Goal: Transaction & Acquisition: Purchase product/service

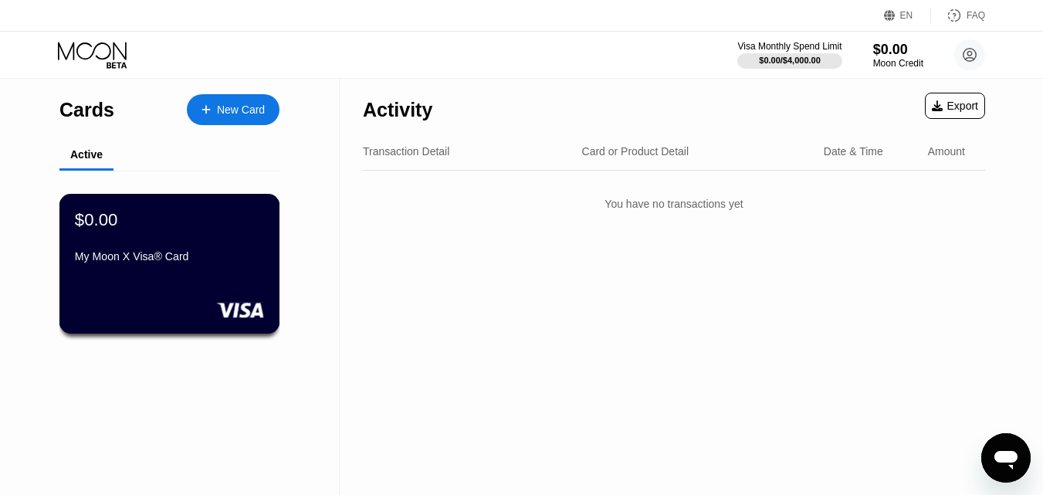
click at [202, 276] on div "$0.00 My Moon X Visa® Card" at bounding box center [169, 264] width 221 height 140
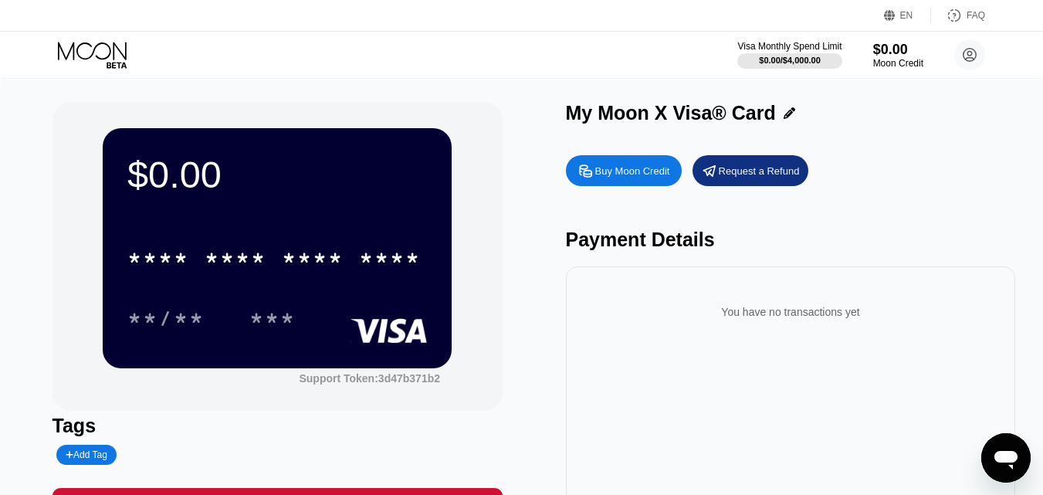
click at [635, 178] on div "Buy Moon Credit" at bounding box center [632, 170] width 75 height 13
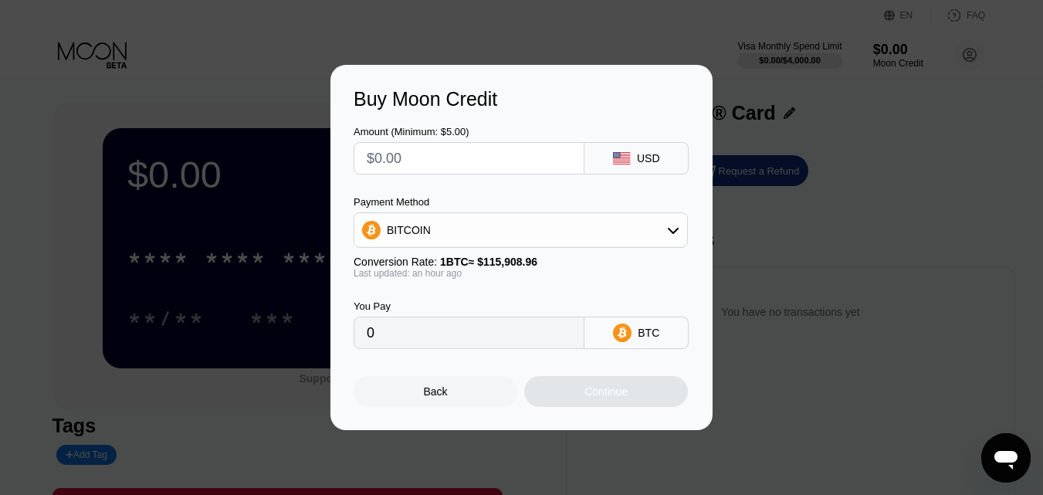
click at [418, 163] on input "text" at bounding box center [469, 158] width 205 height 31
type input "$5"
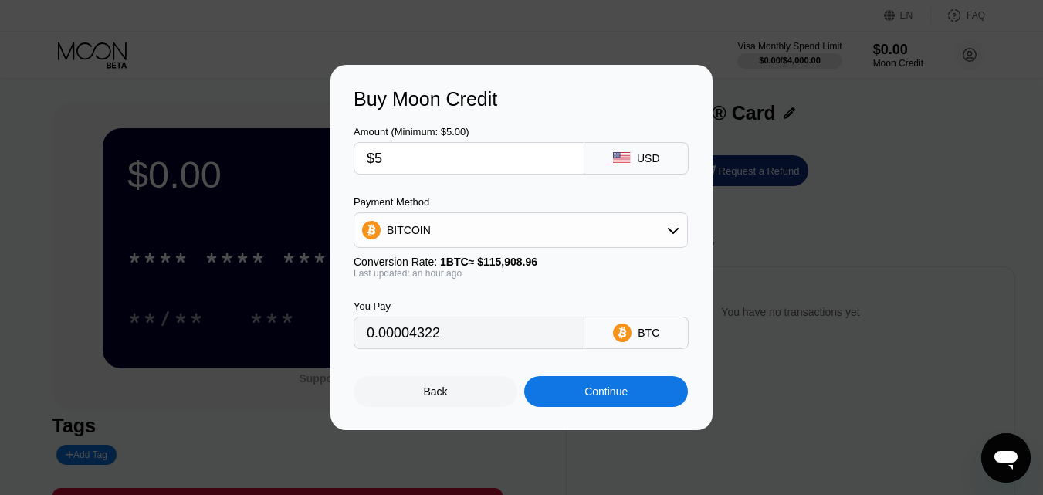
type input "0.00004322"
type input "$5"
click at [595, 398] on div "Continue" at bounding box center [605, 391] width 43 height 12
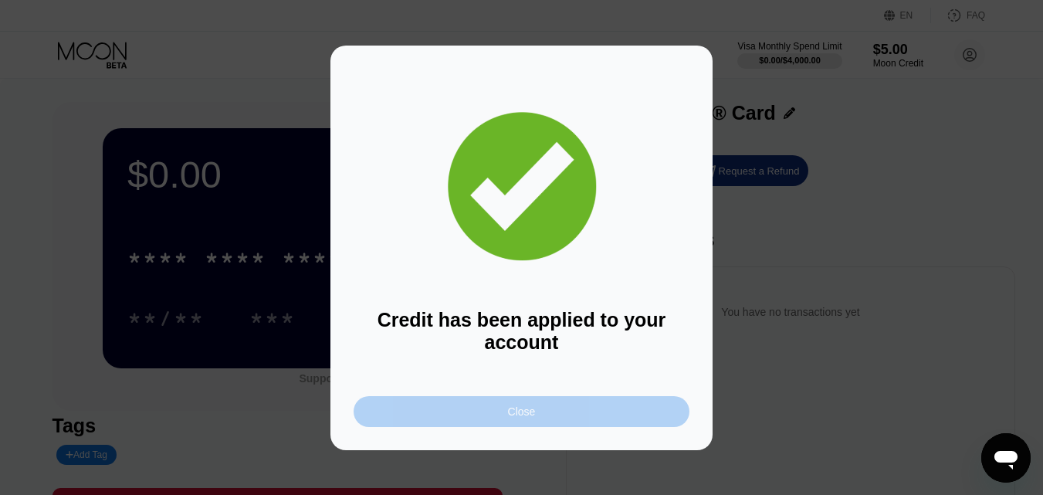
click at [593, 403] on div "Close" at bounding box center [522, 411] width 336 height 31
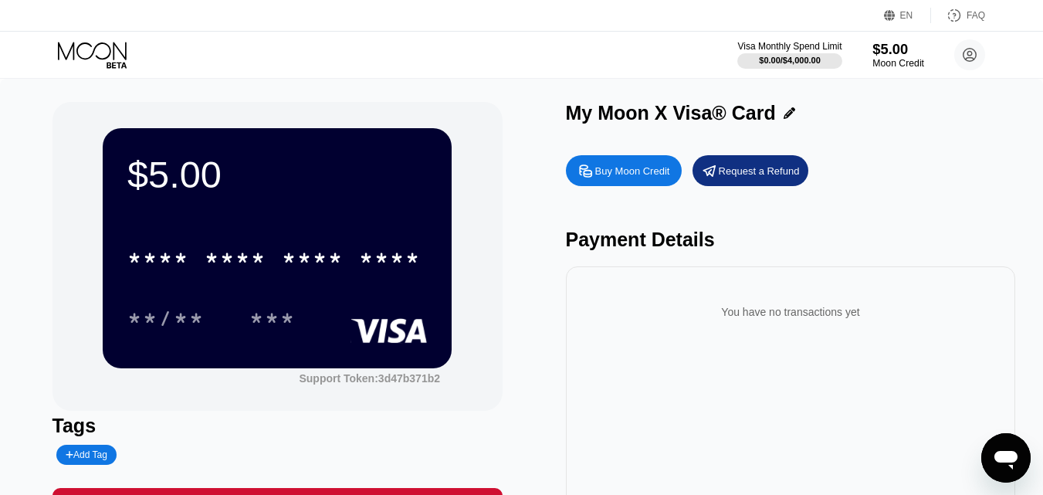
click at [886, 53] on div "$5.00" at bounding box center [898, 49] width 52 height 16
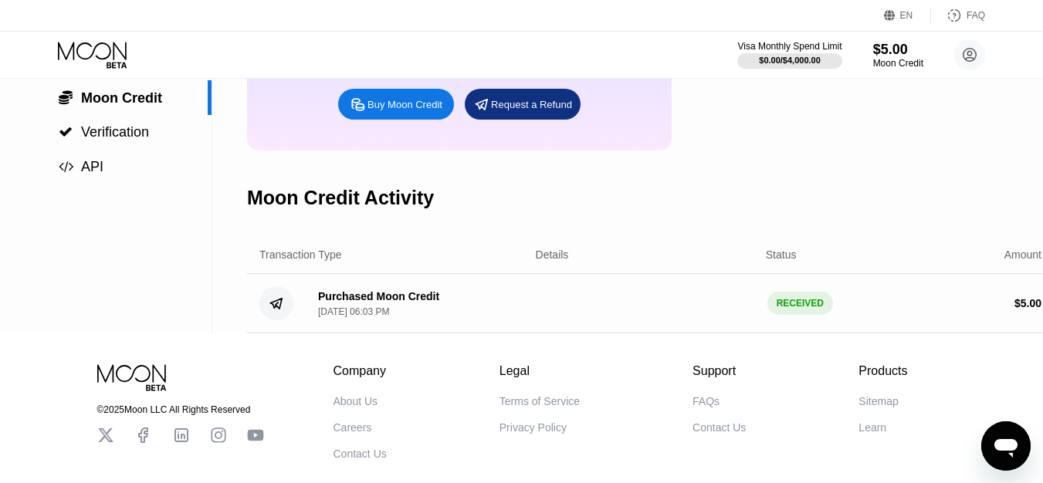
scroll to position [77, 0]
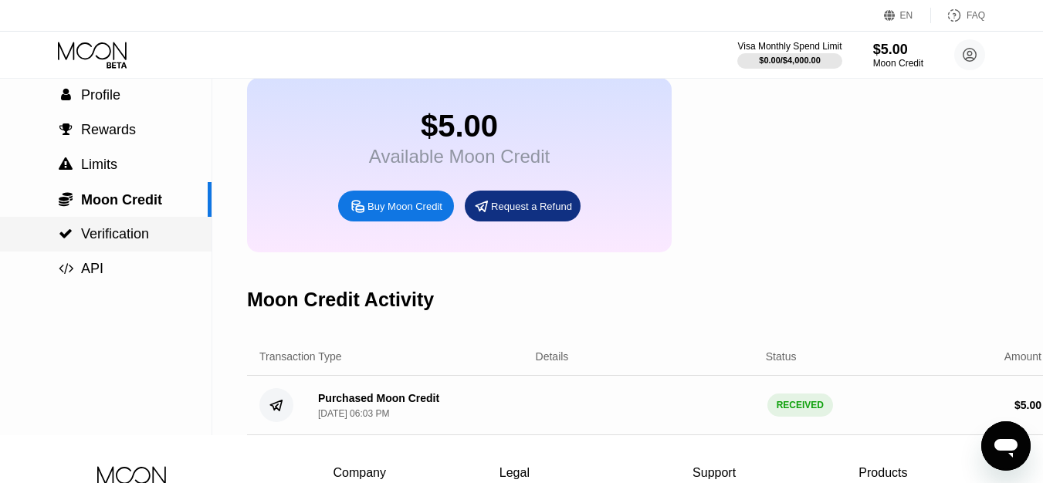
click at [107, 241] on span "Verification" at bounding box center [115, 233] width 68 height 15
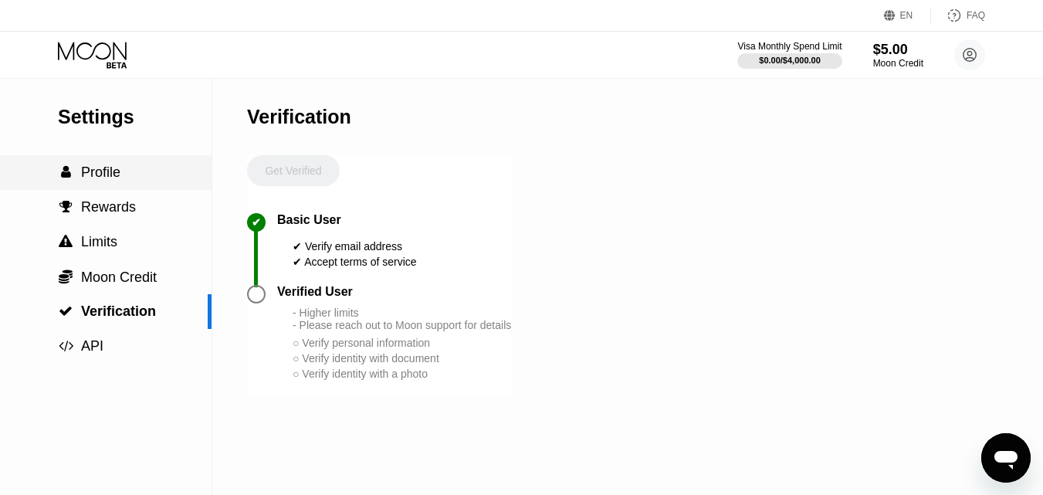
click at [96, 180] on span "Profile" at bounding box center [100, 171] width 39 height 15
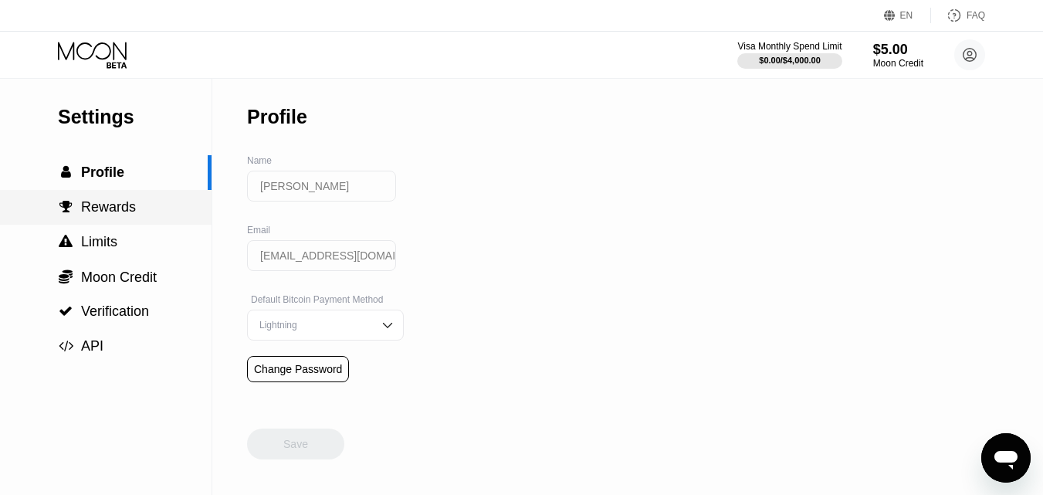
click at [97, 208] on span "Rewards" at bounding box center [108, 206] width 55 height 15
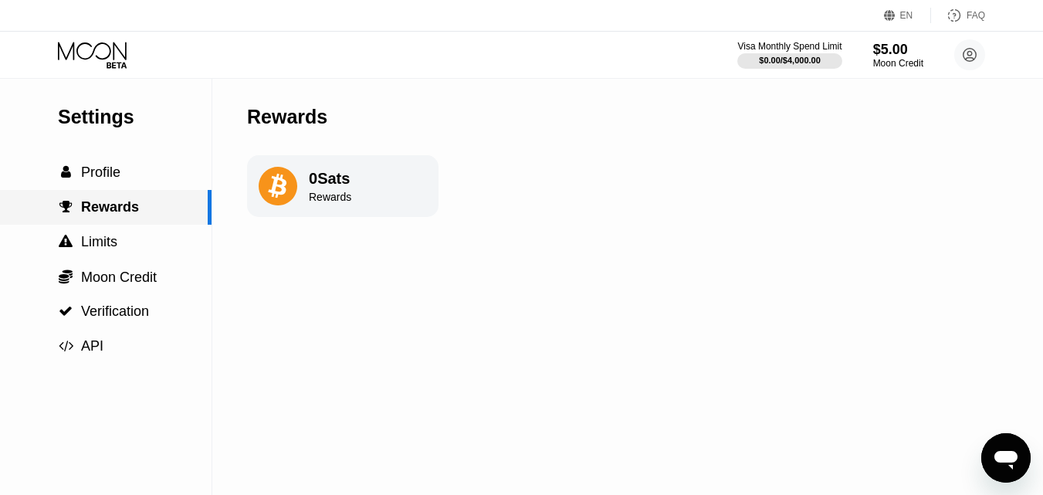
click at [97, 249] on span "Limits" at bounding box center [99, 241] width 36 height 15
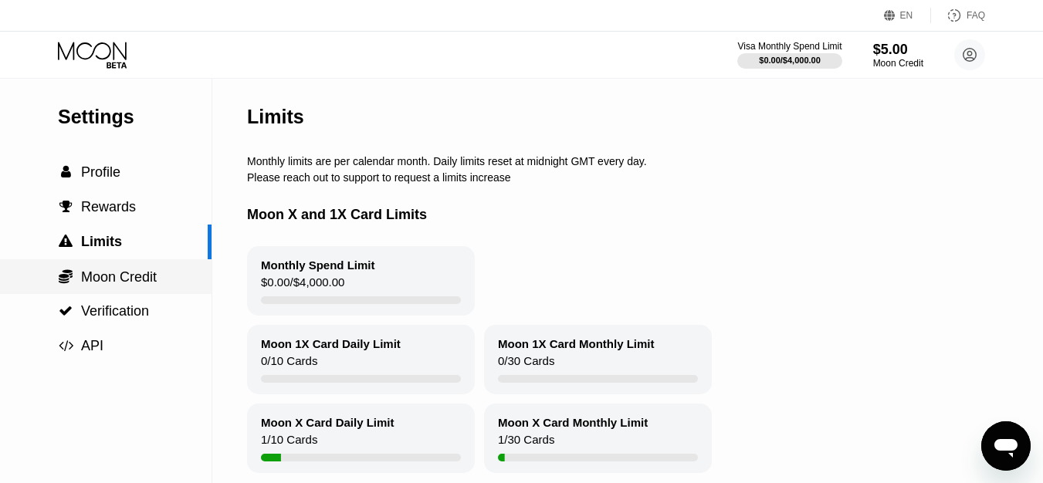
click at [103, 282] on span "Moon Credit" at bounding box center [119, 276] width 76 height 15
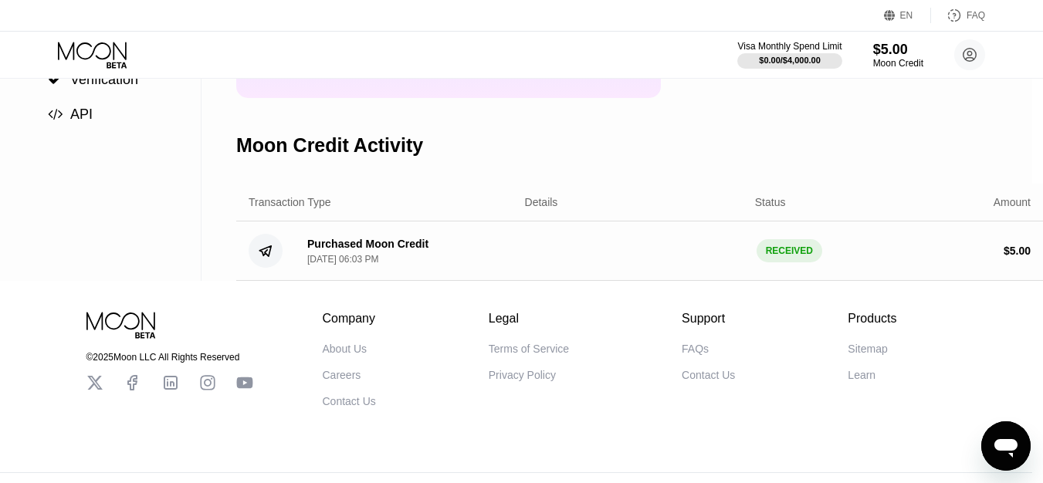
scroll to position [232, 0]
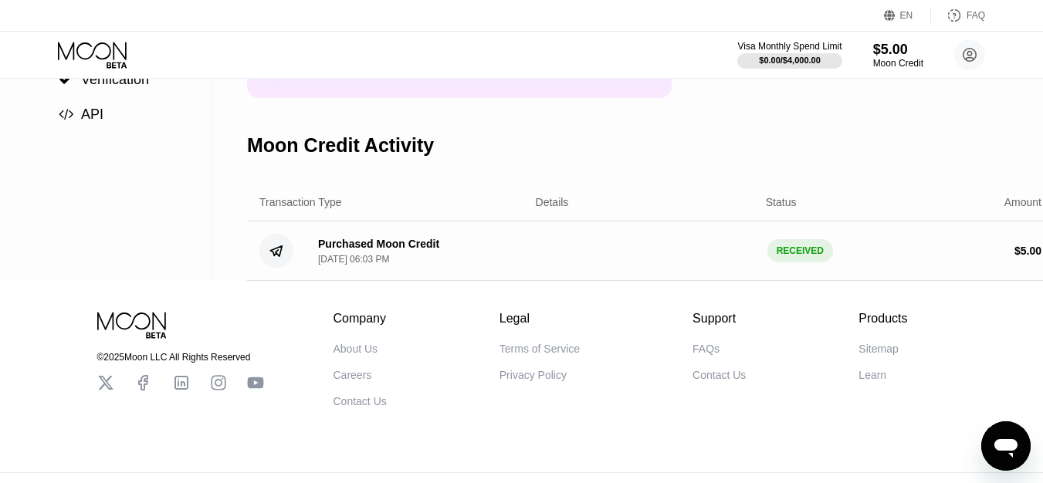
click at [393, 265] on div "Purchased Moon Credit [DATE] 06:03 PM" at bounding box center [378, 251] width 121 height 27
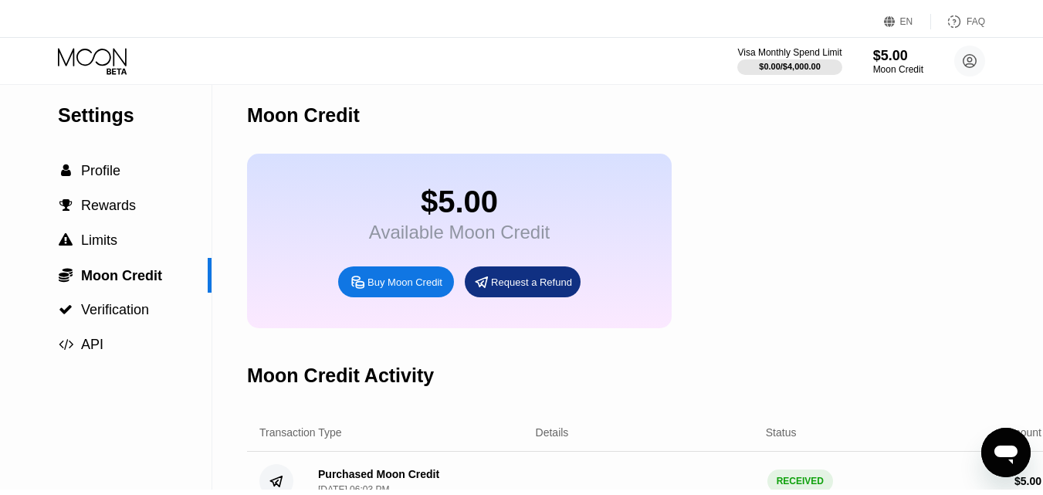
scroll to position [0, 0]
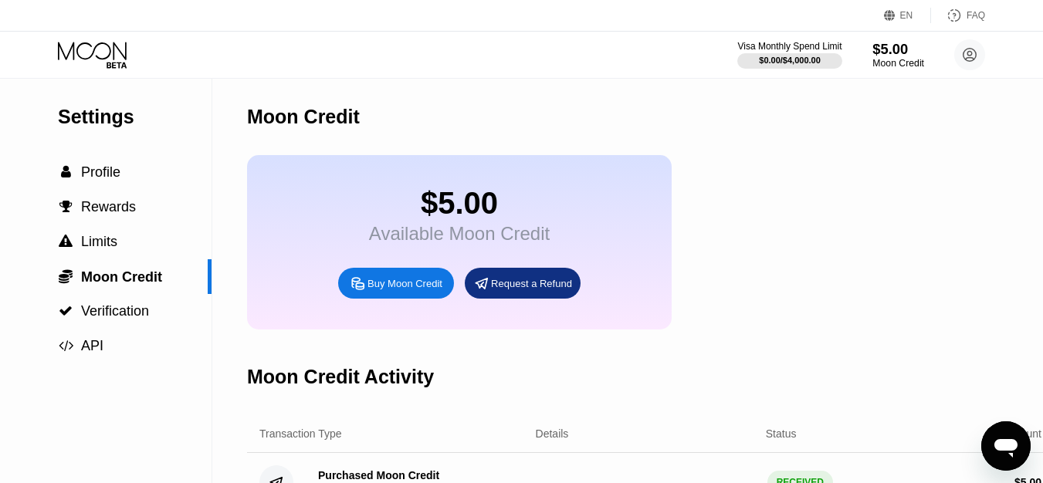
click at [891, 53] on div "$5.00" at bounding box center [898, 49] width 52 height 16
click at [897, 63] on div "Moon Credit" at bounding box center [898, 63] width 52 height 11
click at [117, 54] on icon at bounding box center [94, 55] width 72 height 27
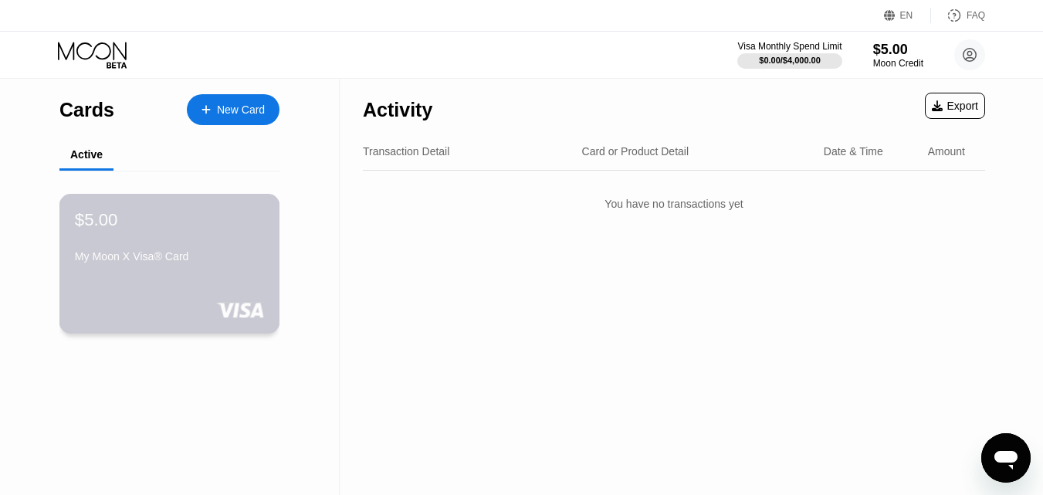
click at [144, 242] on div "$5.00 My Moon X Visa® Card" at bounding box center [169, 238] width 189 height 59
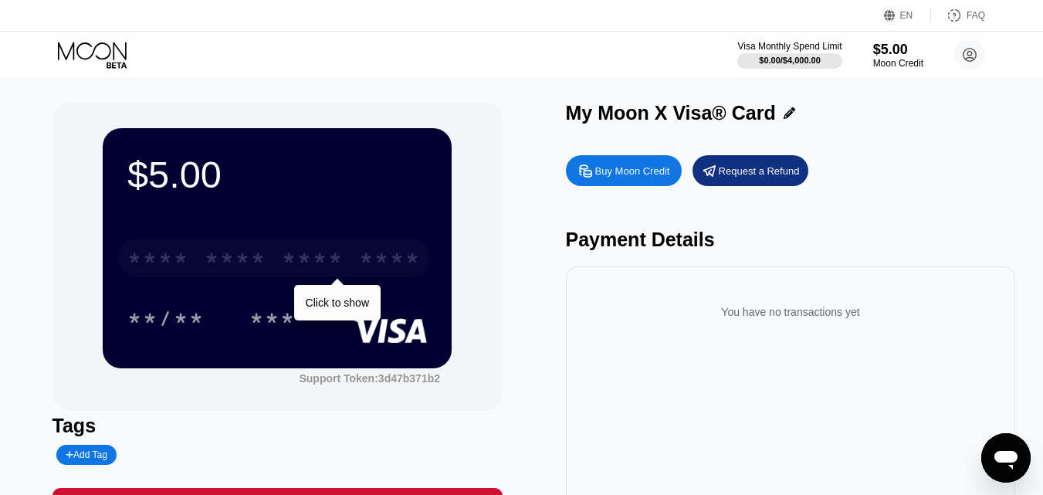
click at [262, 265] on div "* * * *" at bounding box center [236, 260] width 62 height 25
click at [330, 264] on div "* * * *" at bounding box center [313, 260] width 62 height 25
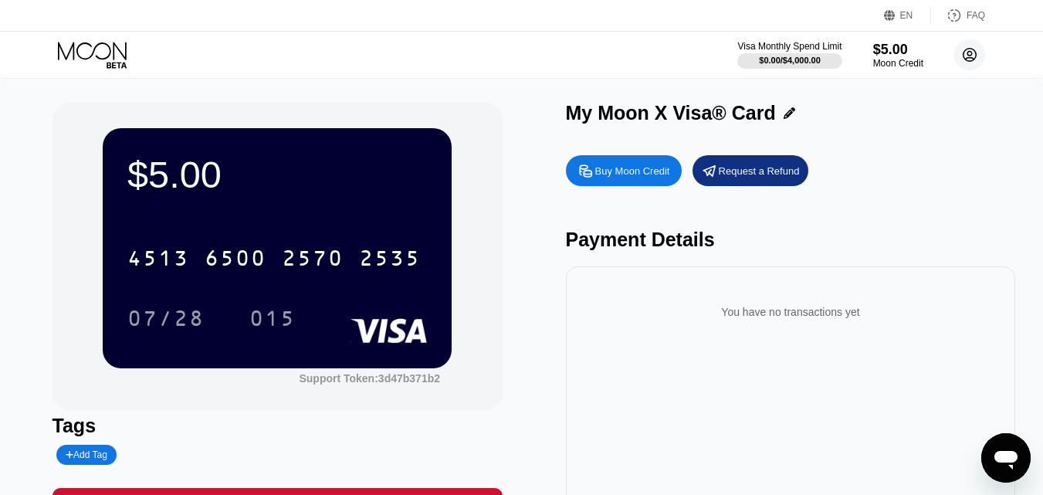
click at [971, 54] on icon at bounding box center [970, 55] width 8 height 8
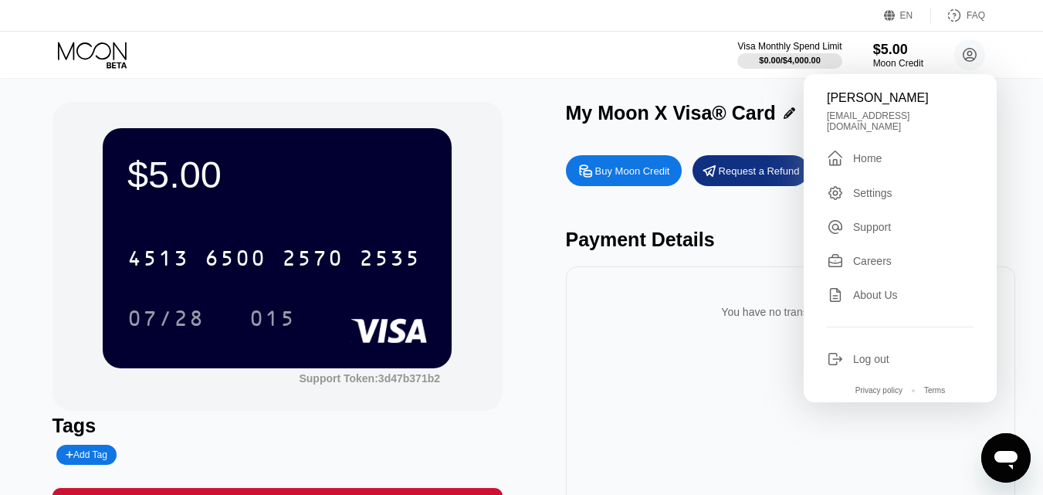
click at [890, 188] on div "Settings" at bounding box center [872, 193] width 39 height 12
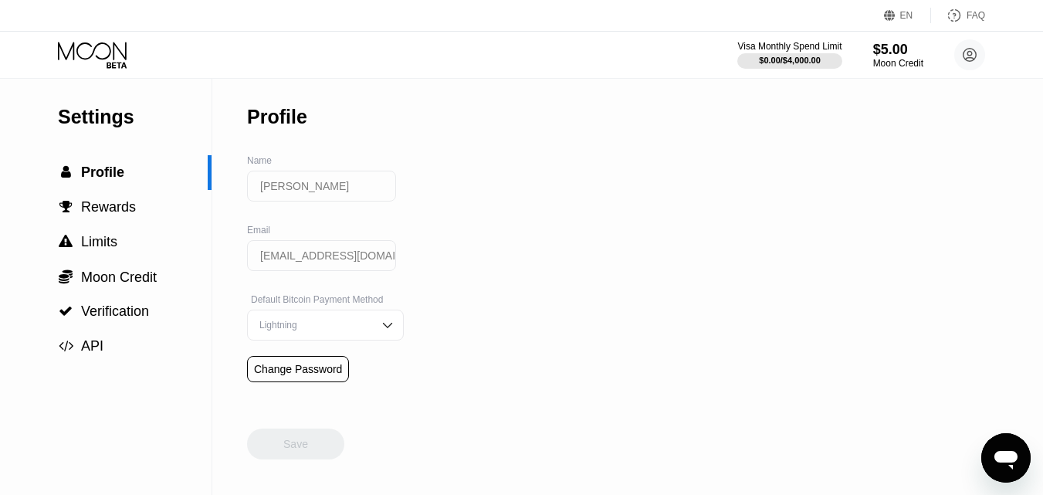
click at [103, 43] on icon at bounding box center [92, 51] width 69 height 18
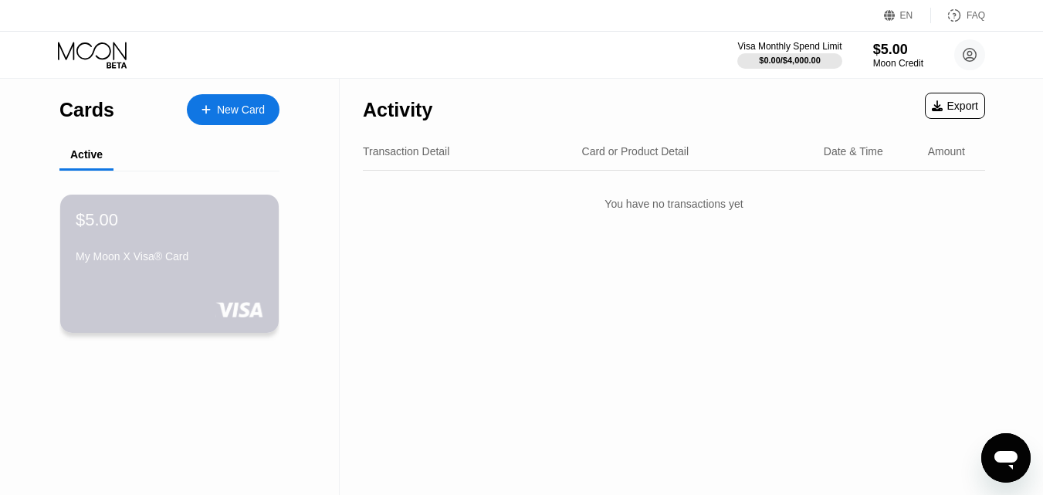
click at [190, 250] on div "$5.00 My Moon X Visa® Card" at bounding box center [170, 239] width 188 height 59
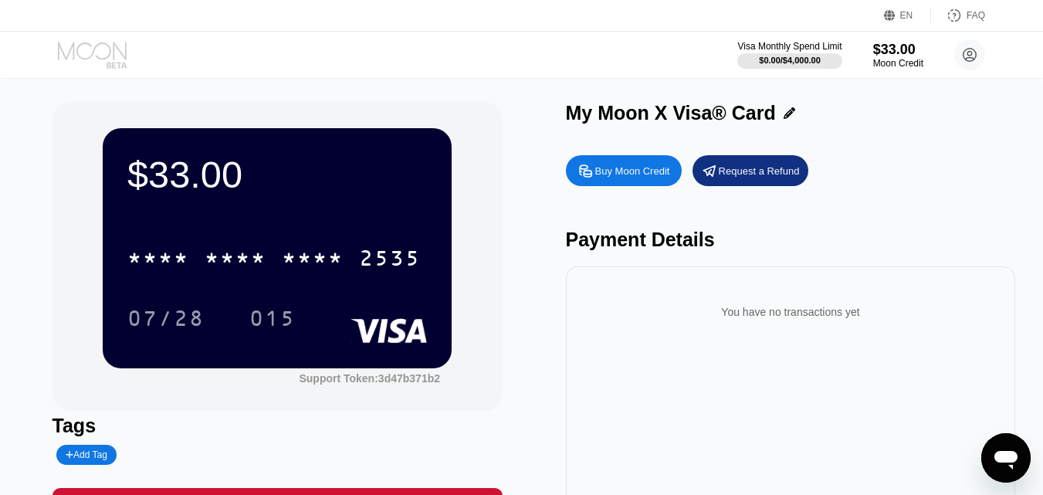
click at [86, 53] on icon at bounding box center [94, 55] width 72 height 27
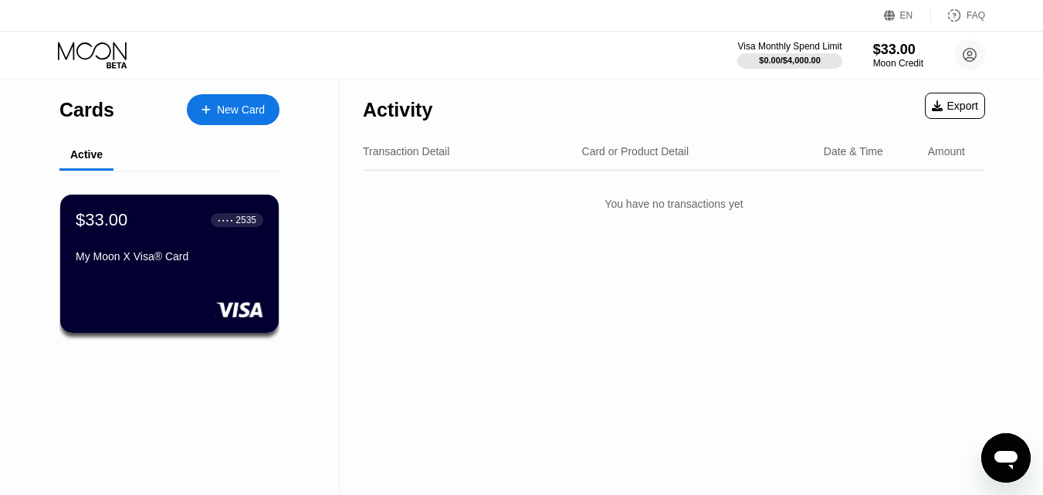
click at [86, 53] on icon at bounding box center [94, 55] width 72 height 27
click at [980, 17] on div "FAQ" at bounding box center [976, 15] width 19 height 11
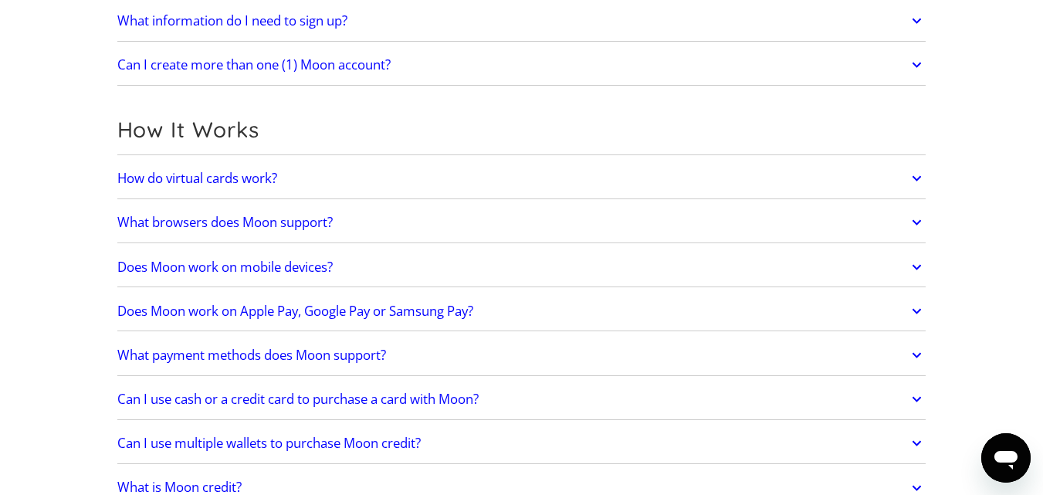
scroll to position [386, 0]
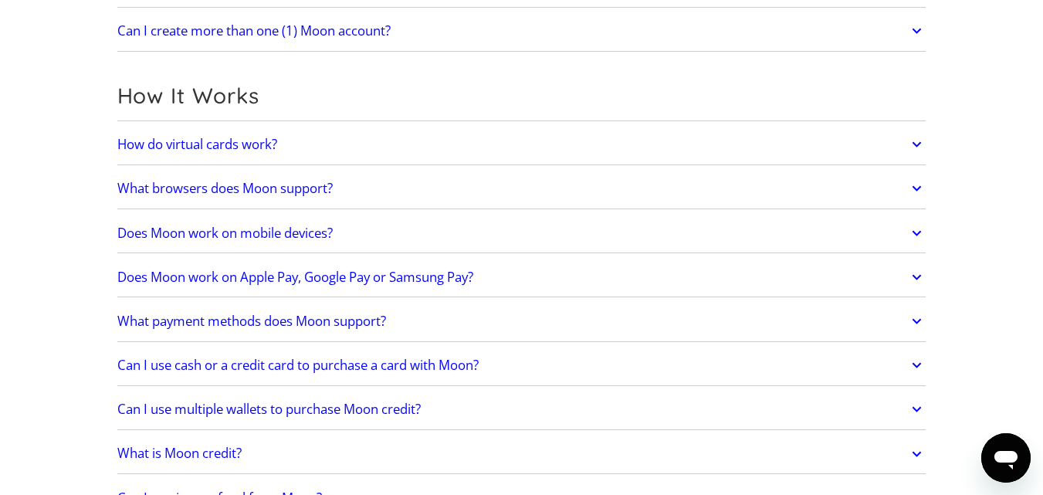
click at [910, 146] on icon at bounding box center [917, 144] width 18 height 28
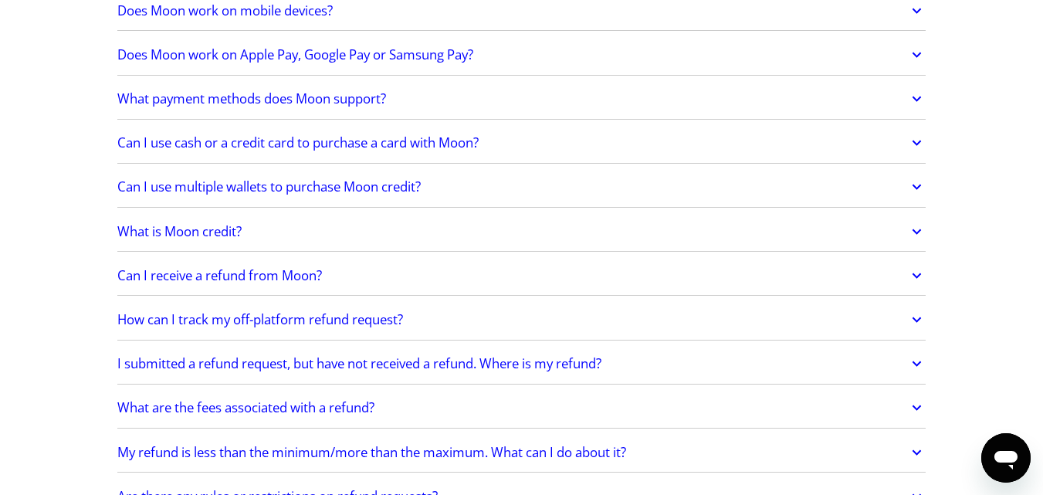
scroll to position [695, 0]
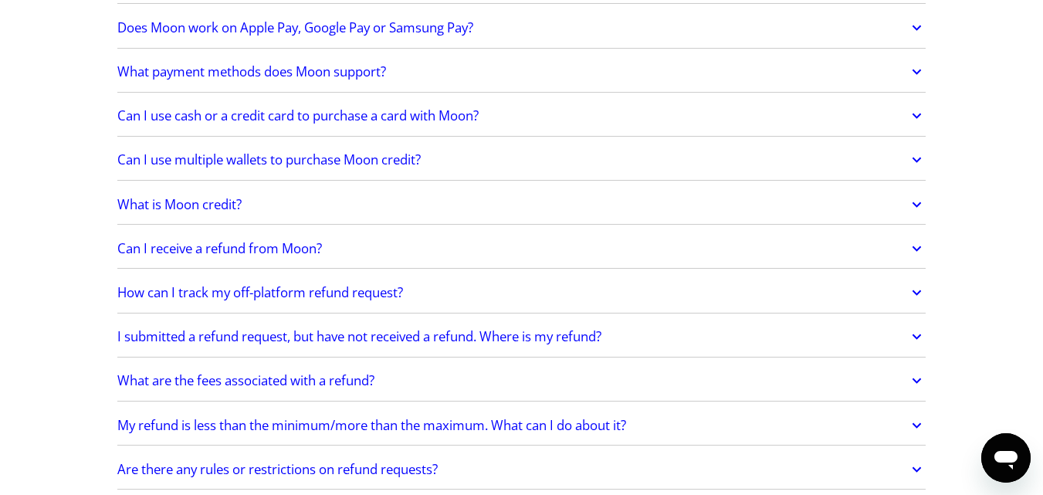
click at [912, 157] on icon at bounding box center [917, 160] width 18 height 28
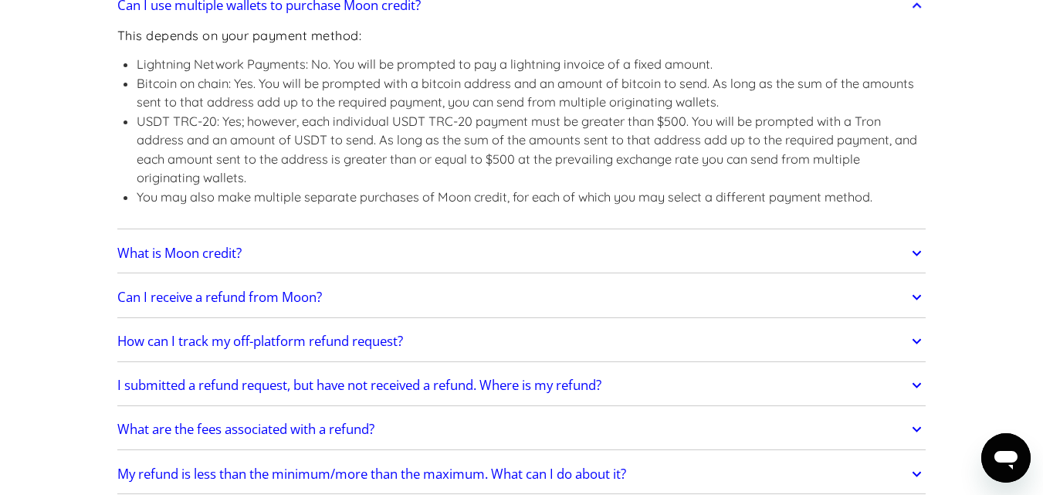
scroll to position [927, 0]
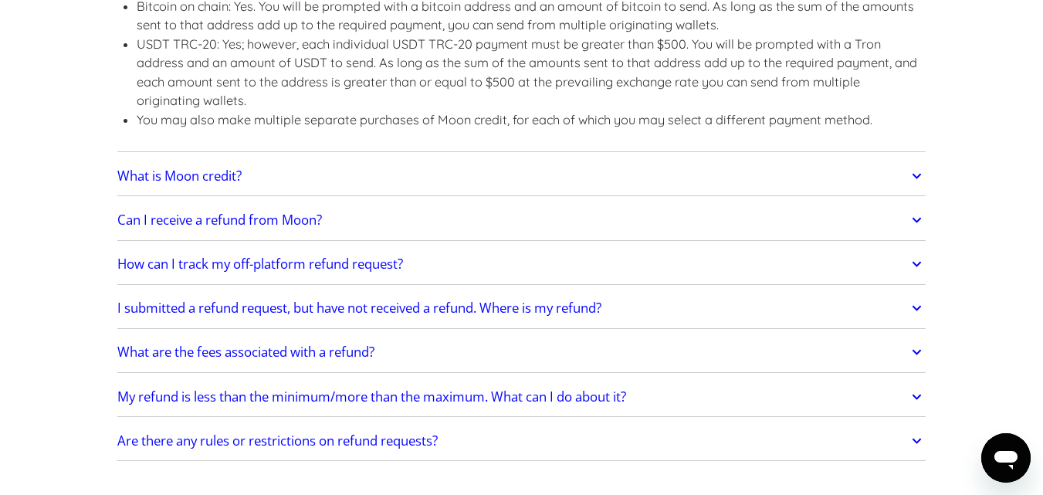
click at [917, 214] on icon at bounding box center [917, 220] width 18 height 28
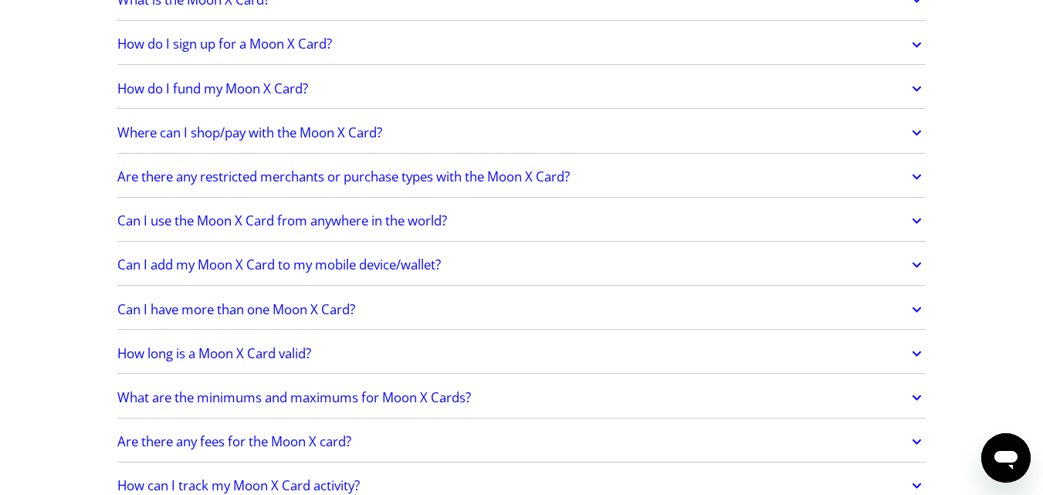
scroll to position [1776, 0]
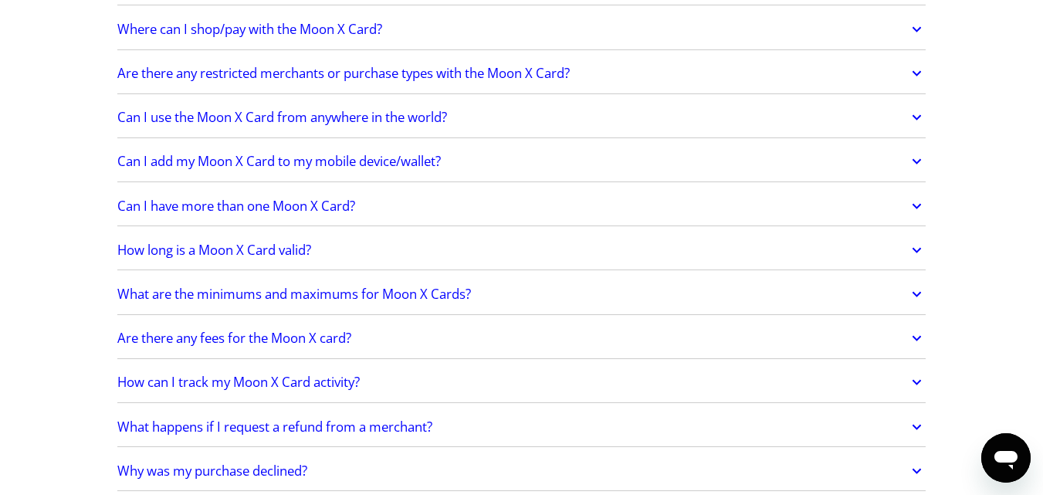
click at [914, 210] on icon at bounding box center [917, 206] width 18 height 28
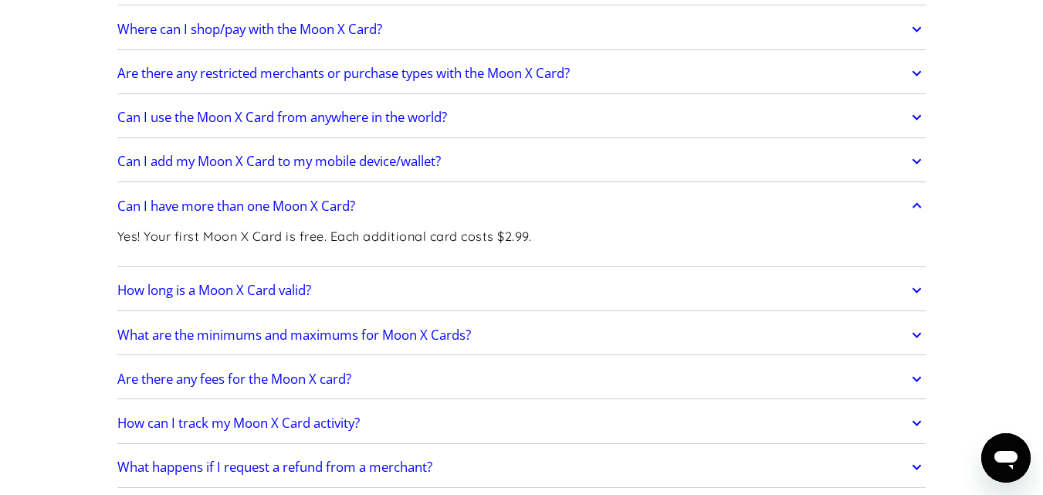
click at [907, 332] on link "What are the minimums and maximums for Moon X Cards?" at bounding box center [521, 335] width 809 height 32
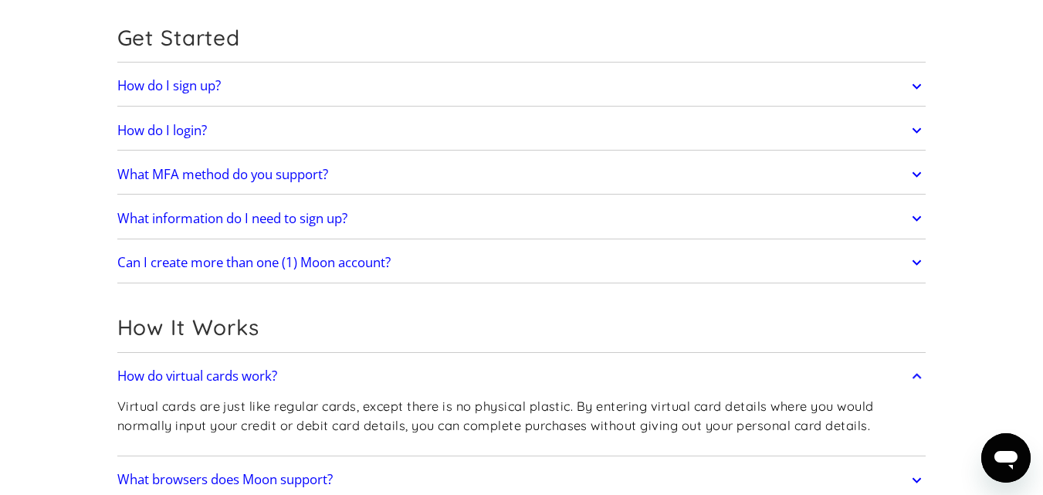
scroll to position [232, 0]
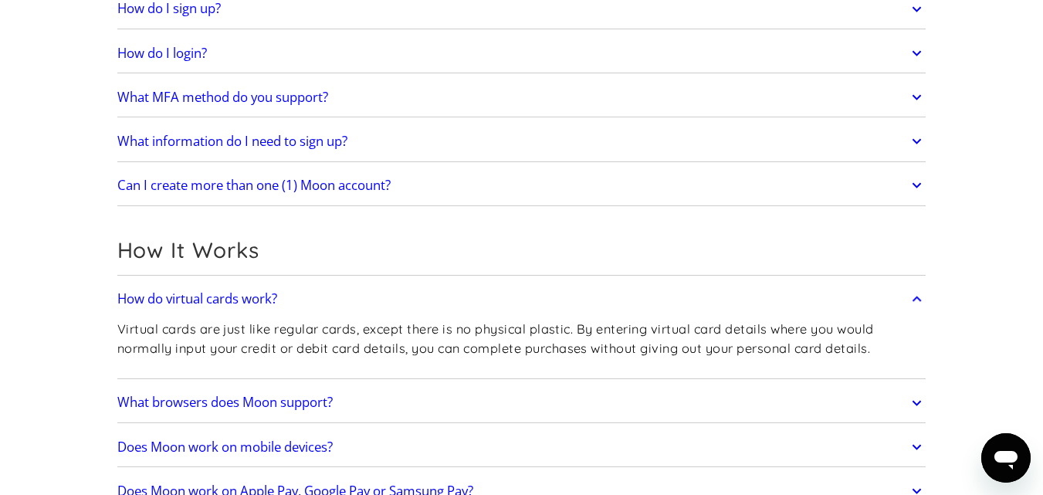
click at [229, 183] on h2 "Can I create more than one (1) Moon account?" at bounding box center [253, 185] width 273 height 15
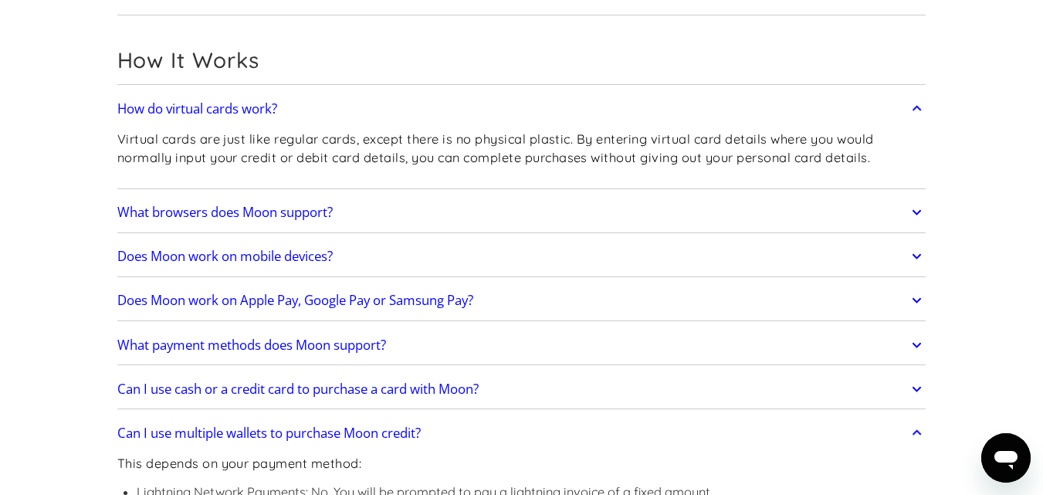
scroll to position [463, 0]
